Goal: Book appointment/travel/reservation

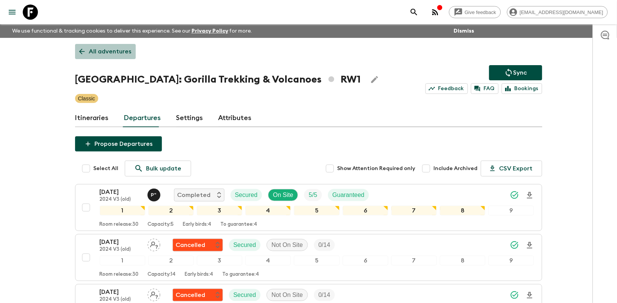
click at [116, 53] on p "All adventures" at bounding box center [110, 51] width 42 height 9
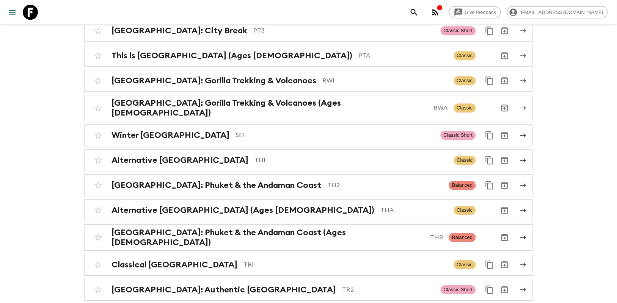
scroll to position [2850, 0]
click at [524, 132] on icon at bounding box center [523, 135] width 7 height 7
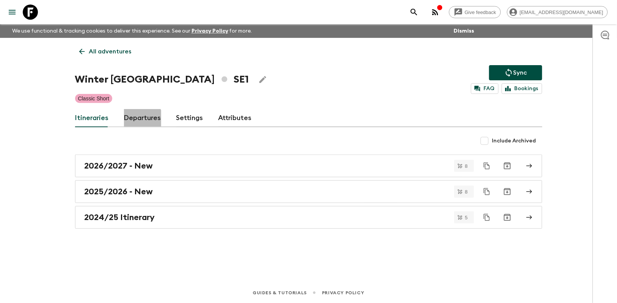
click at [138, 119] on link "Departures" at bounding box center [142, 118] width 37 height 18
